Goal: Navigation & Orientation: Find specific page/section

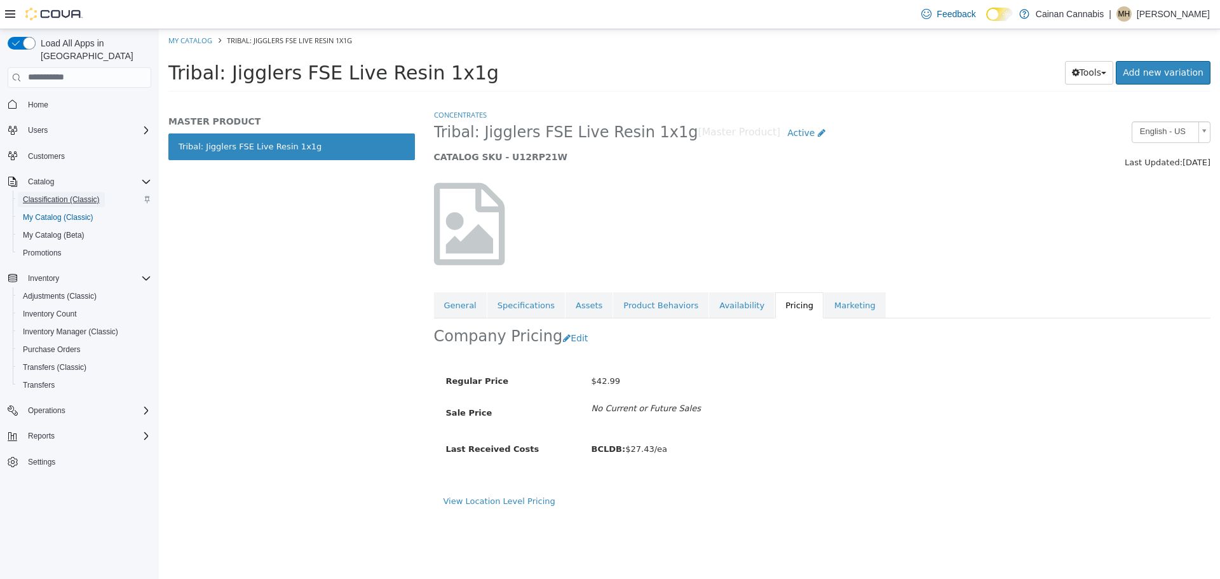
click at [57, 192] on span "Classification (Classic)" at bounding box center [61, 199] width 77 height 15
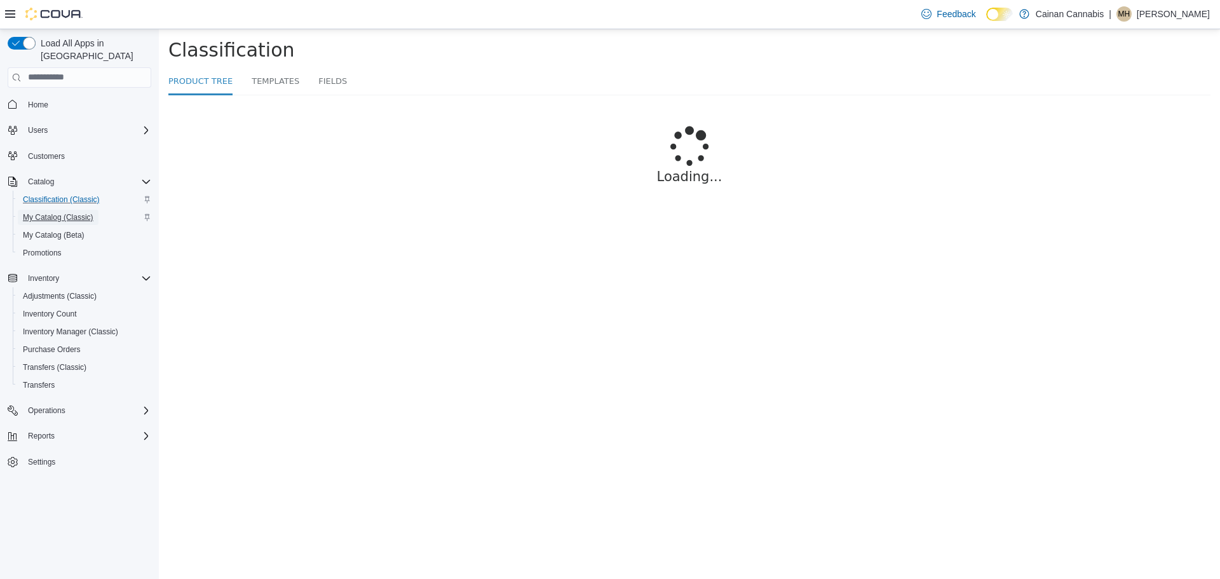
click at [57, 212] on span "My Catalog (Classic)" at bounding box center [58, 217] width 71 height 10
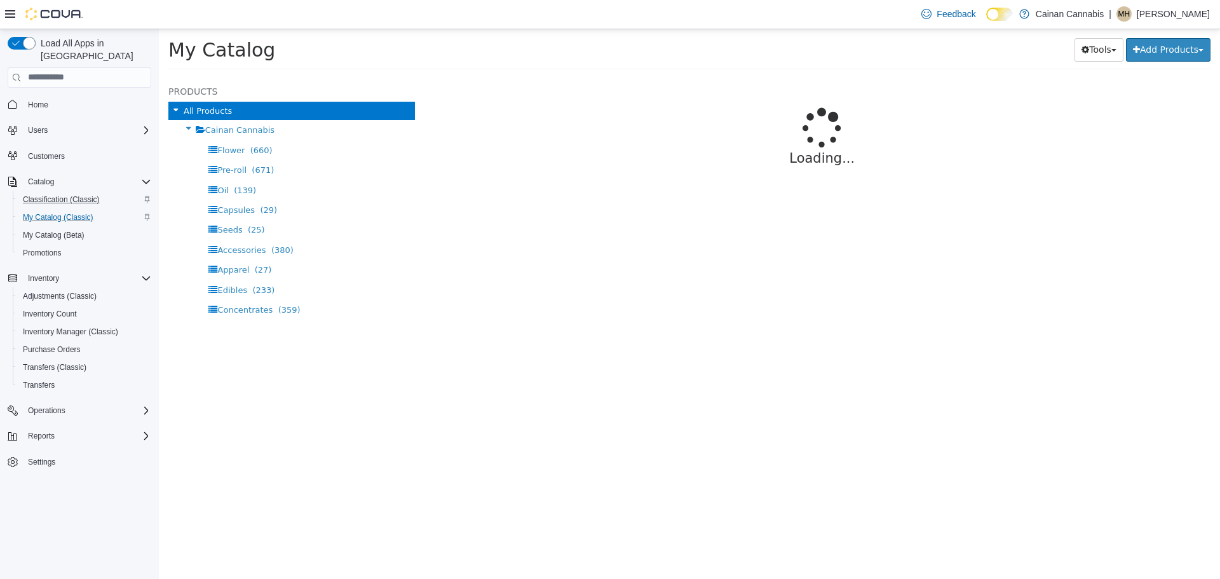
select select "**********"
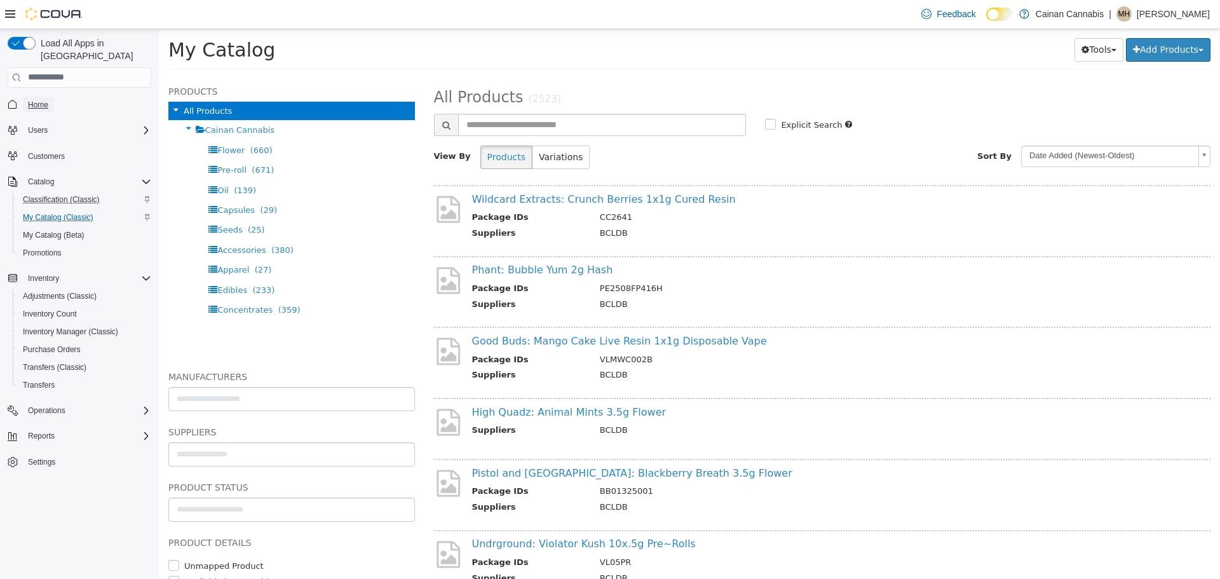
click at [35, 100] on span "Home" at bounding box center [38, 105] width 20 height 10
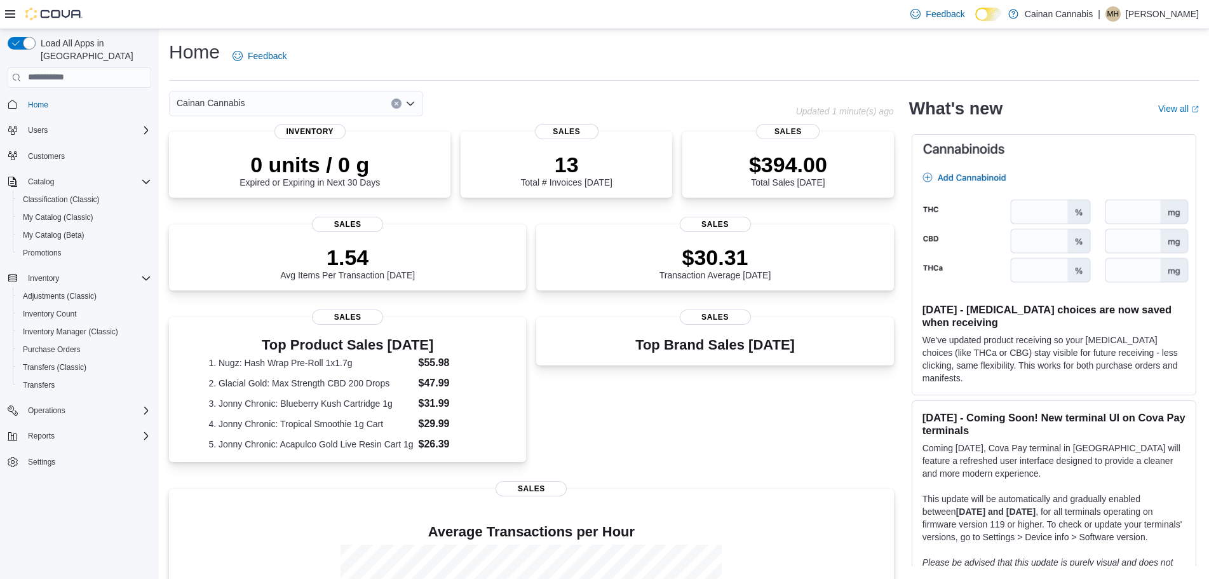
click at [121, 97] on span "Home" at bounding box center [87, 105] width 128 height 16
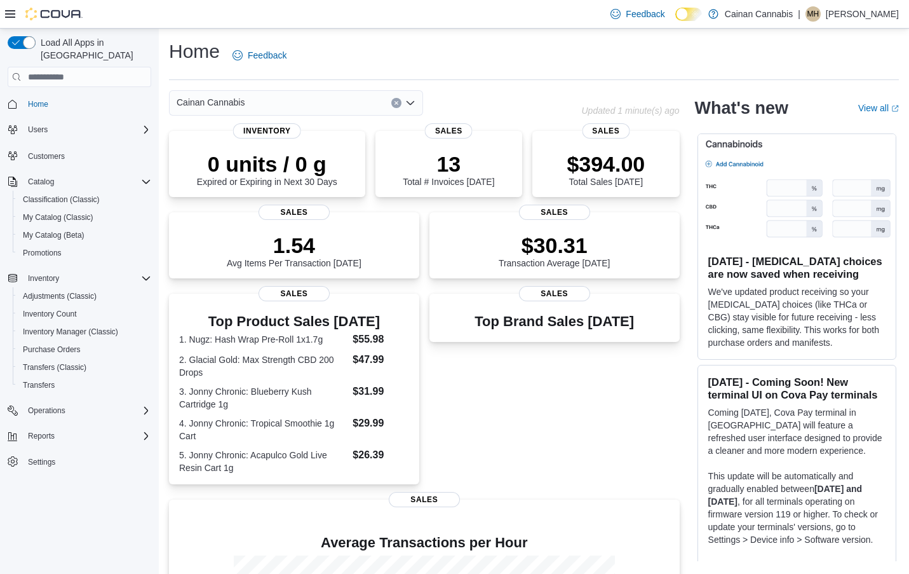
click at [859, 19] on p "[PERSON_NAME]" at bounding box center [862, 13] width 73 height 15
click at [821, 128] on span "Sign Out" at bounding box center [817, 124] width 34 height 13
